Goal: Information Seeking & Learning: Understand process/instructions

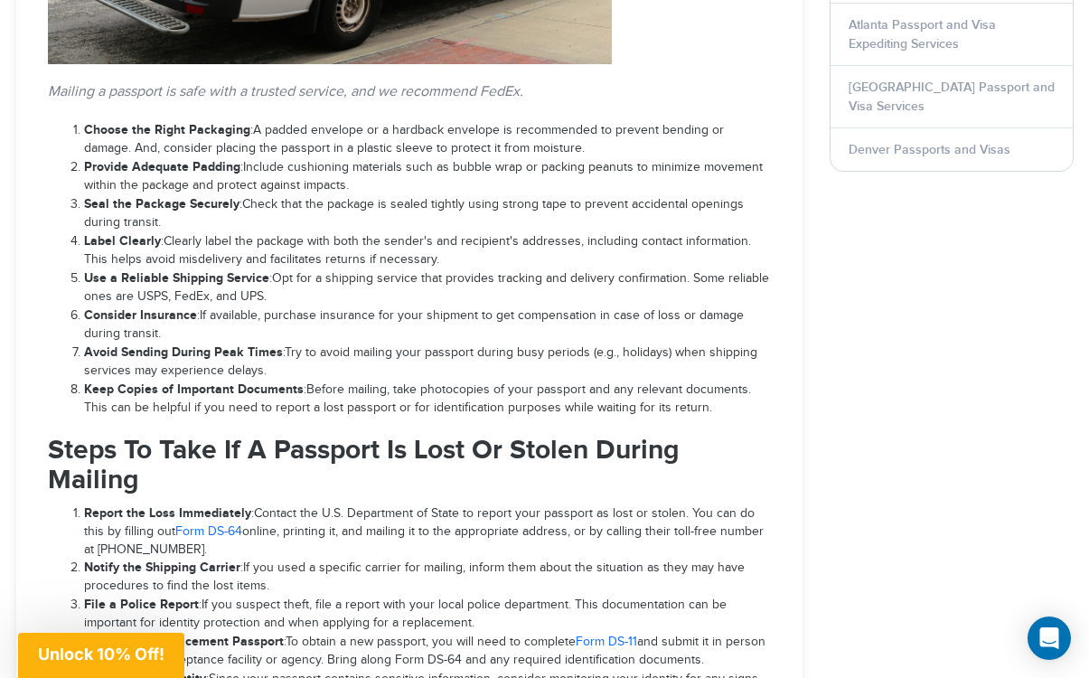
scroll to position [2455, 0]
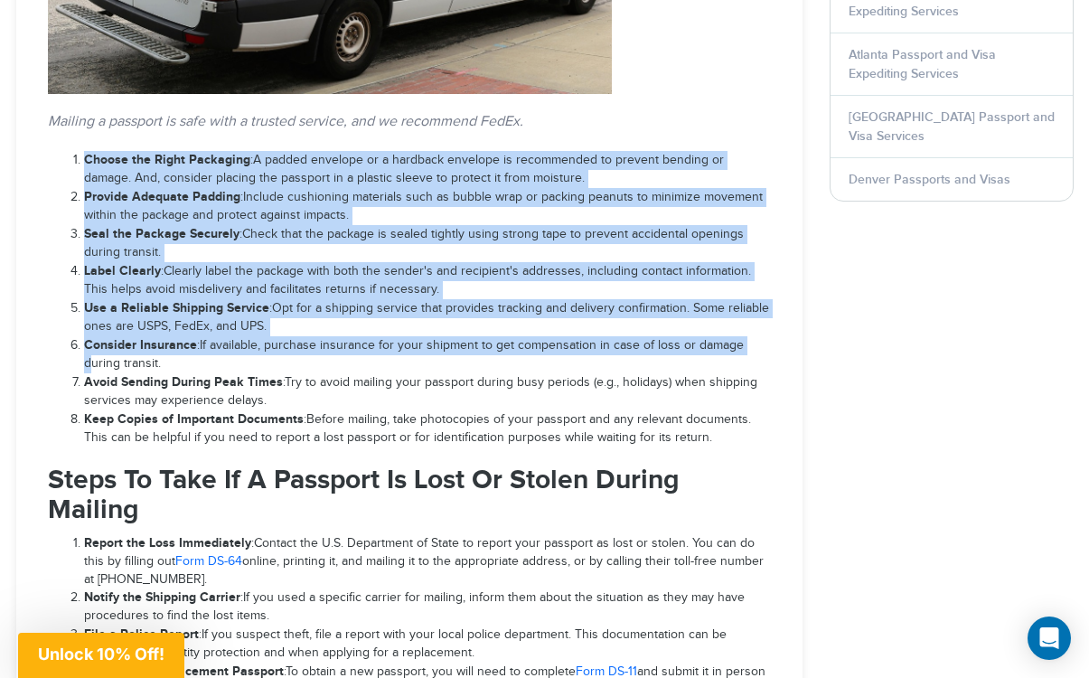
drag, startPoint x: 86, startPoint y: 127, endPoint x: 92, endPoint y: 333, distance: 206.1
click at [92, 333] on ol "Choose the Right Packaging : A padded envelope or a hardback envelope is recomm…" at bounding box center [409, 299] width 723 height 296
click at [101, 337] on strong "Consider Insurance" at bounding box center [140, 344] width 113 height 15
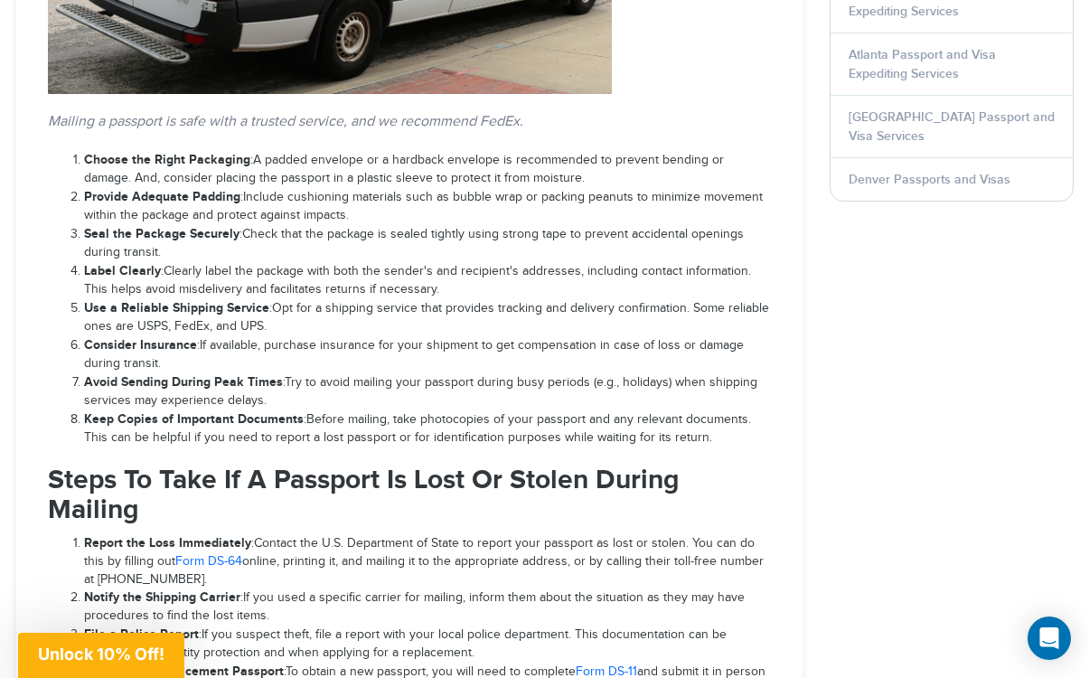
scroll to position [2462, 0]
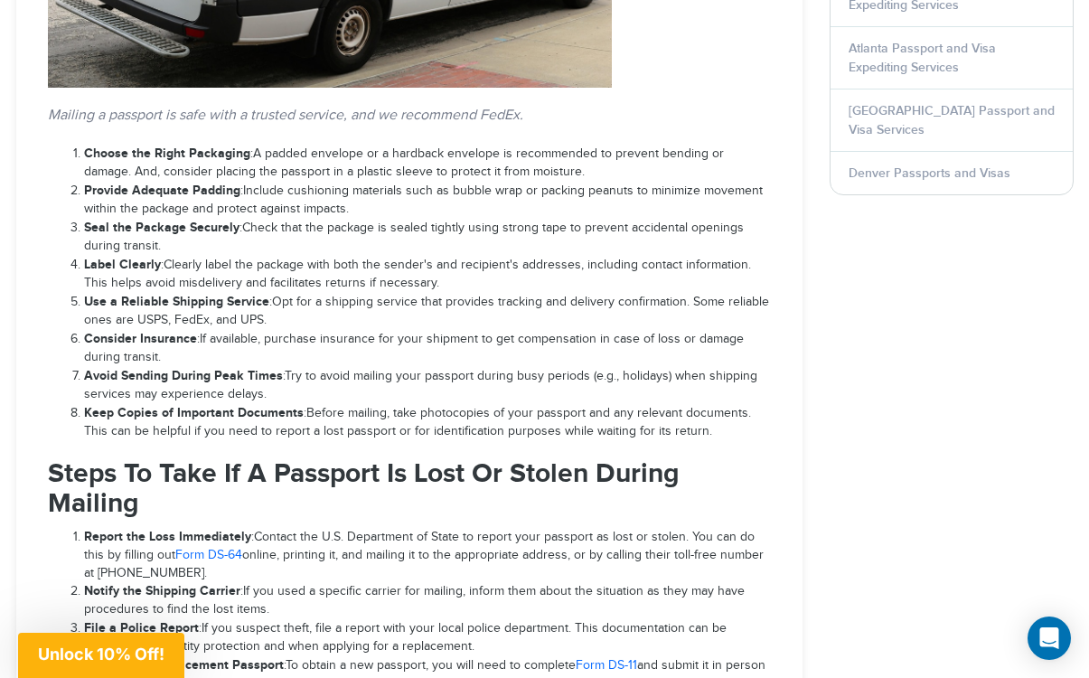
click at [262, 404] on li "Keep Copies of Important Documents : Before mailing, take photocopies of your p…" at bounding box center [427, 422] width 687 height 37
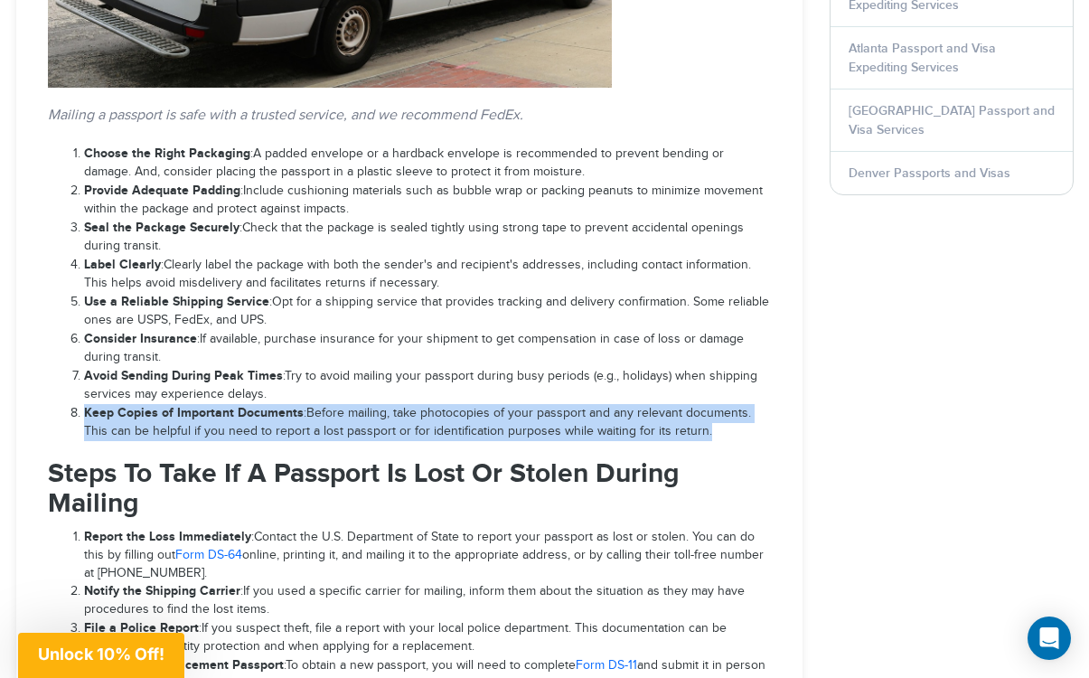
click at [262, 404] on li "Keep Copies of Important Documents : Before mailing, take photocopies of your p…" at bounding box center [427, 422] width 687 height 37
click at [248, 405] on strong "Keep Copies of Important Documents" at bounding box center [194, 412] width 220 height 15
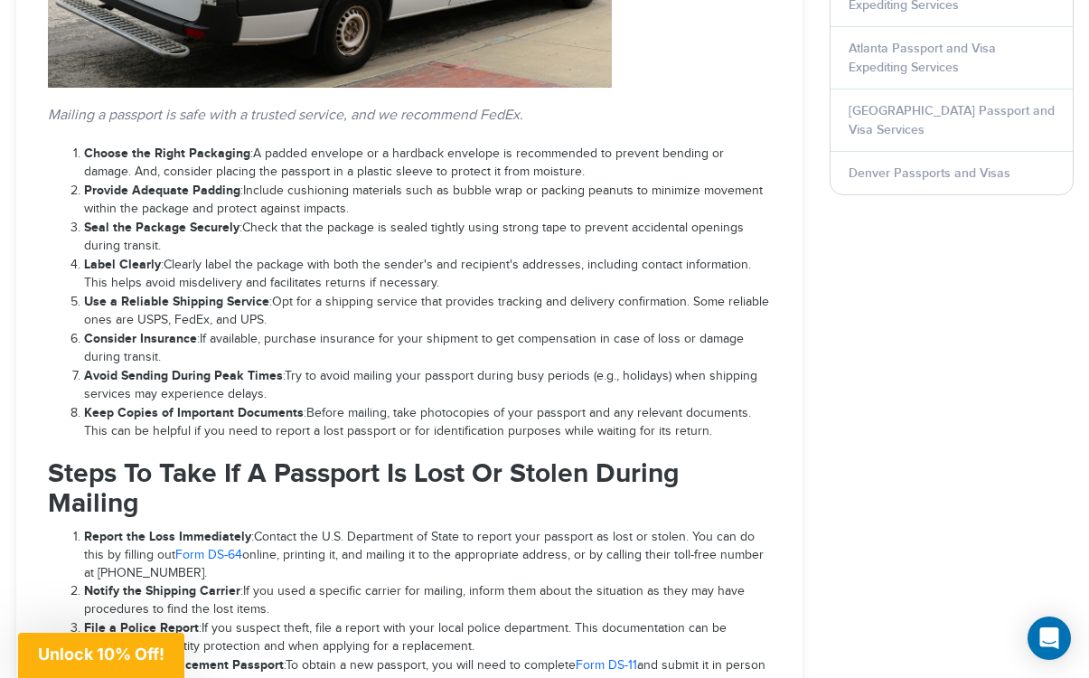
click at [248, 405] on strong "Keep Copies of Important Documents" at bounding box center [194, 412] width 220 height 15
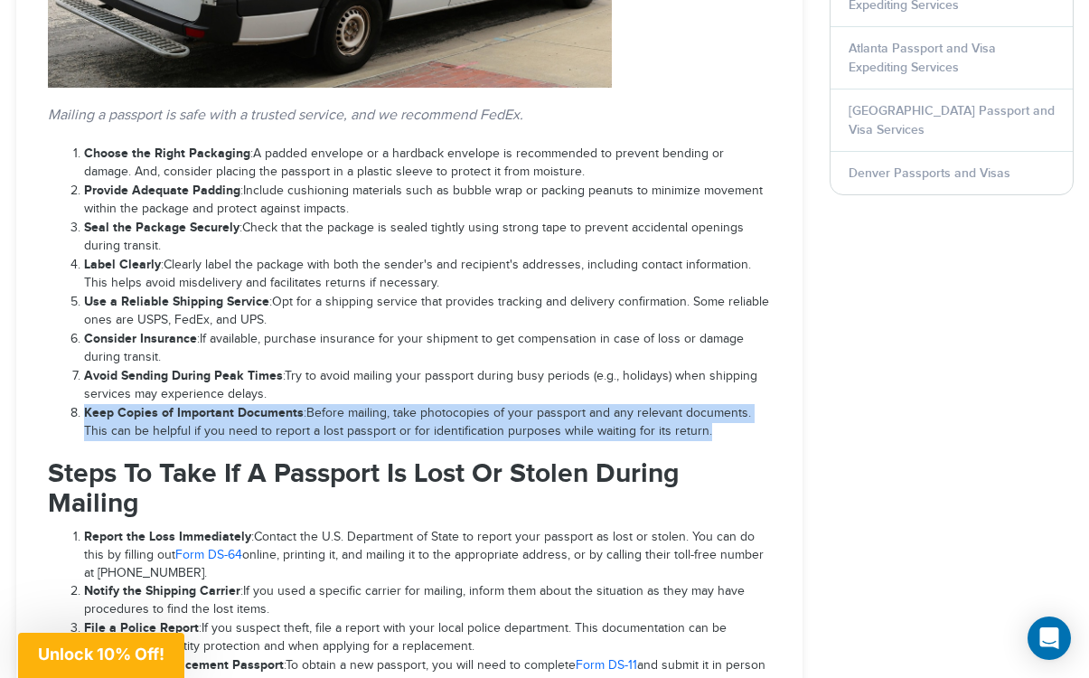
click at [248, 405] on strong "Keep Copies of Important Documents" at bounding box center [194, 412] width 220 height 15
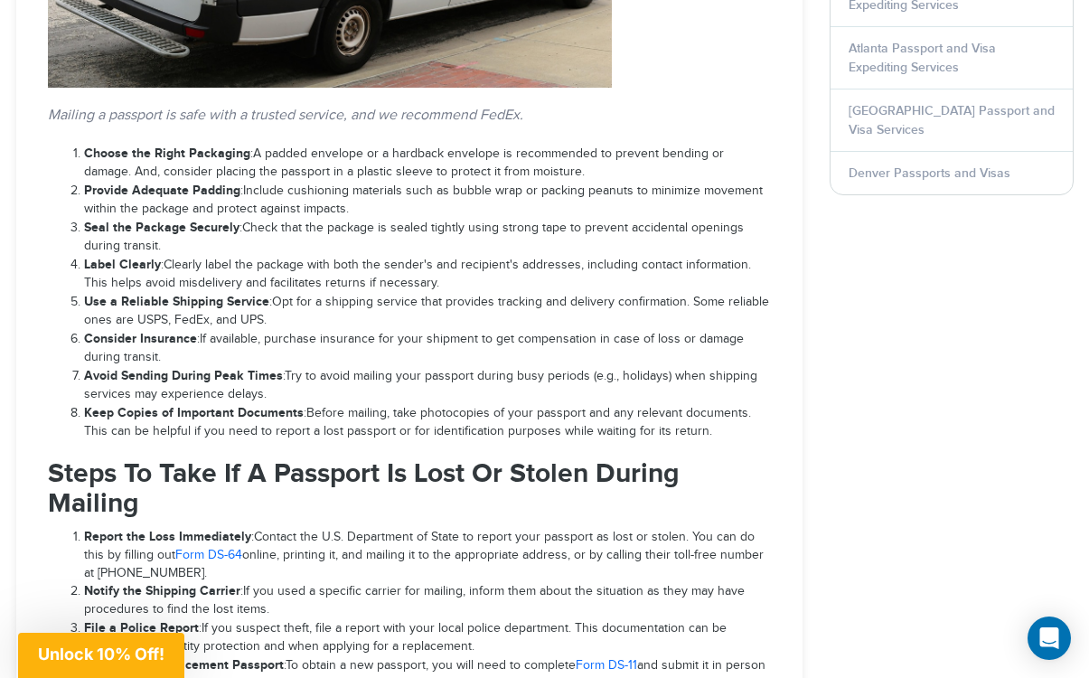
click at [276, 330] on li "Consider Insurance : If available, purchase insurance for your shipment to get …" at bounding box center [427, 348] width 687 height 37
click at [259, 295] on li "Use a Reliable Shipping Service : Opt for a shipping service that provides trac…" at bounding box center [427, 311] width 687 height 37
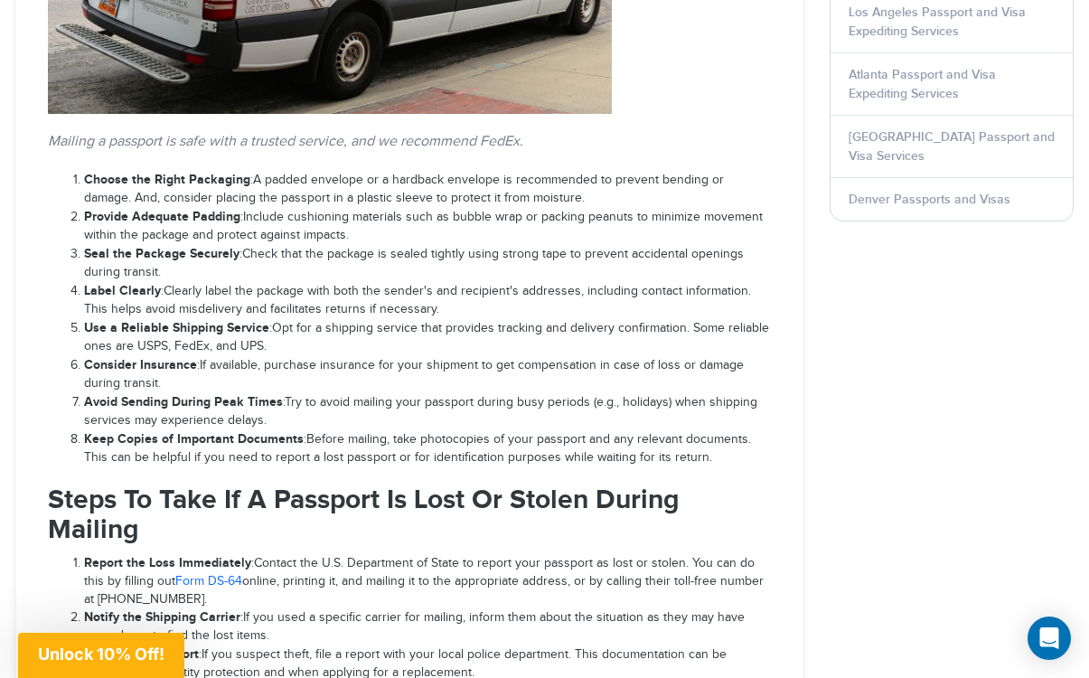
scroll to position [2436, 0]
click at [1071, 398] on div "Is It Safe To Mail A Passport: Handling It Securely Updated on [DATE] Is it saf…" at bounding box center [545, 295] width 1084 height 5025
